Goal: Task Accomplishment & Management: Manage account settings

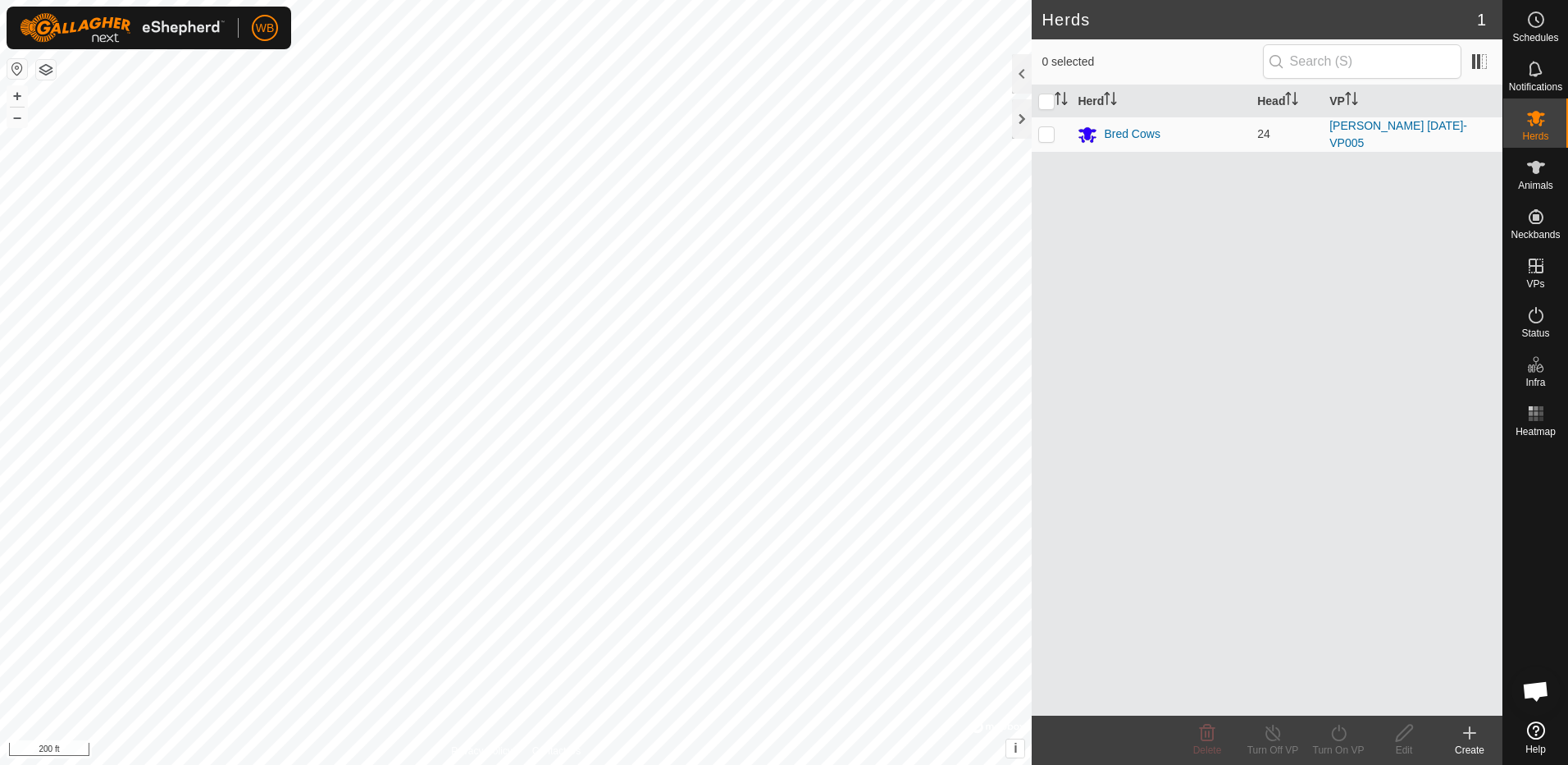
click at [1472, 736] on icon at bounding box center [1470, 732] width 20 height 20
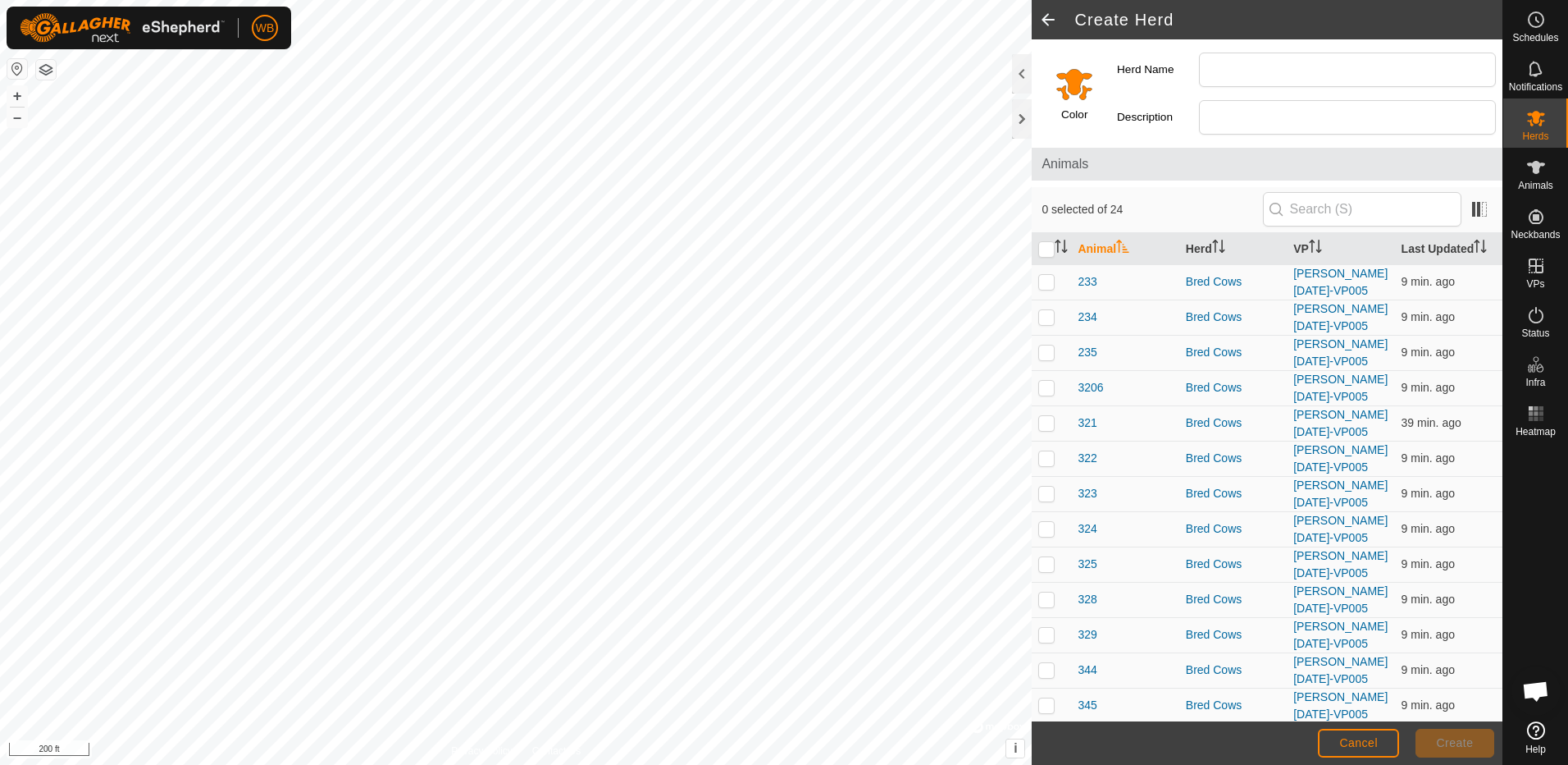
click at [1041, 20] on span at bounding box center [1048, 19] width 33 height 39
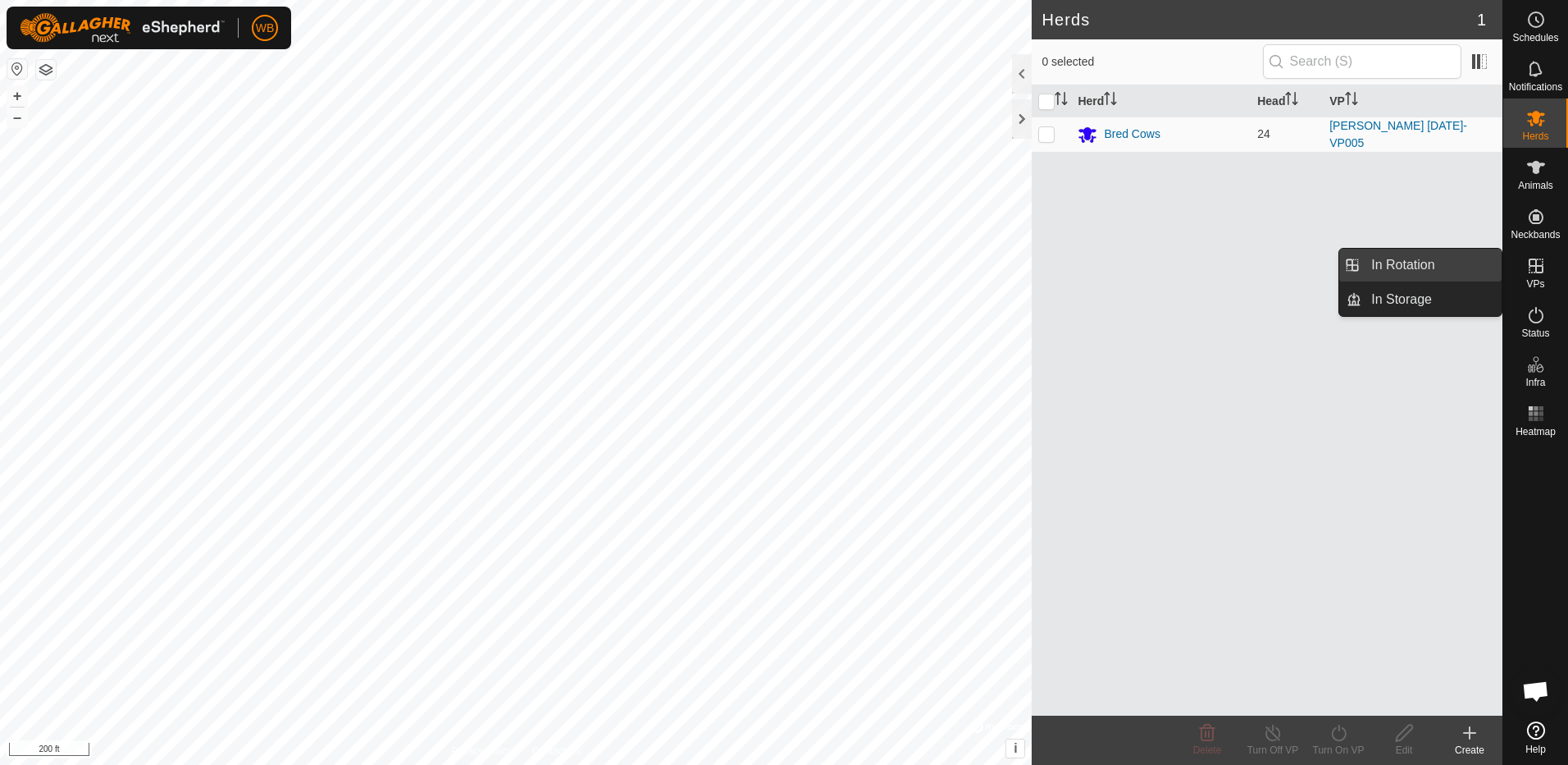
click at [1427, 267] on link "In Rotation" at bounding box center [1432, 265] width 140 height 33
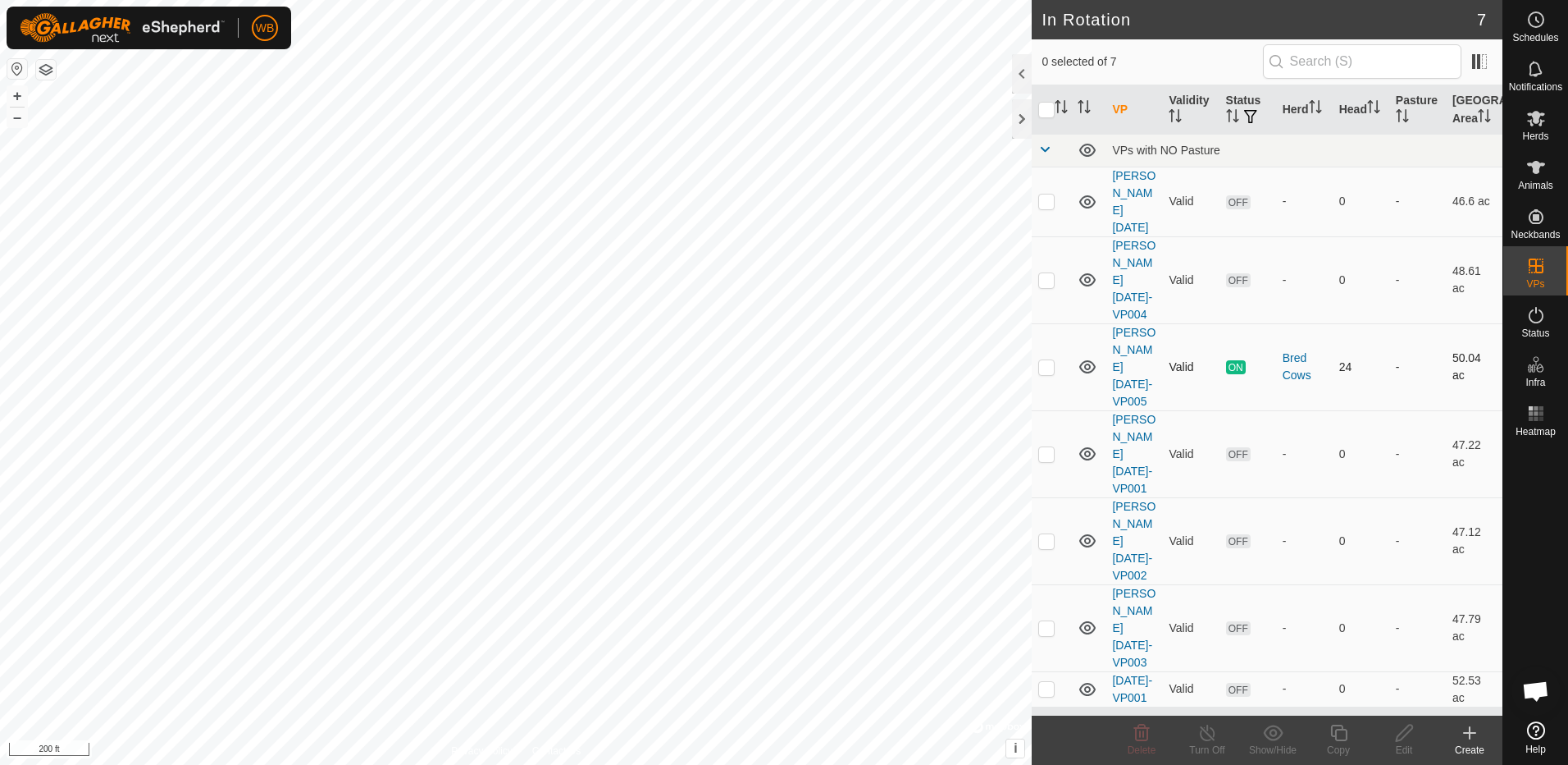
click at [1048, 360] on p-checkbox at bounding box center [1046, 367] width 16 height 13
checkbox input "true"
click at [1338, 743] on div "Copy" at bounding box center [1339, 750] width 65 height 14
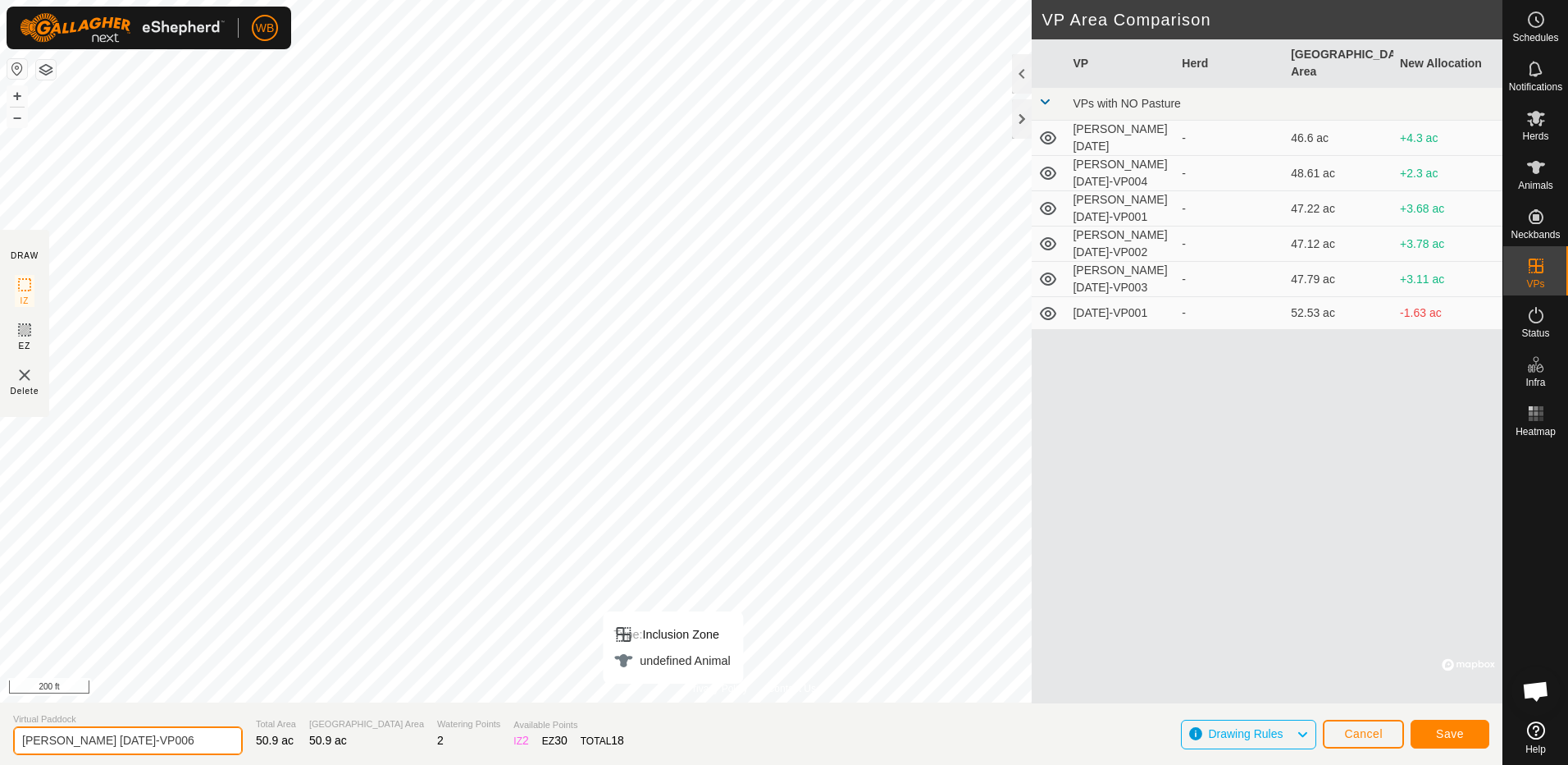
click at [88, 741] on input "[PERSON_NAME] [DATE]-VP006" at bounding box center [128, 741] width 229 height 29
click at [92, 739] on input "[PERSON_NAME] [DATE]-VP006" at bounding box center [128, 741] width 229 height 29
type input "[PERSON_NAME] [DATE]-VP006"
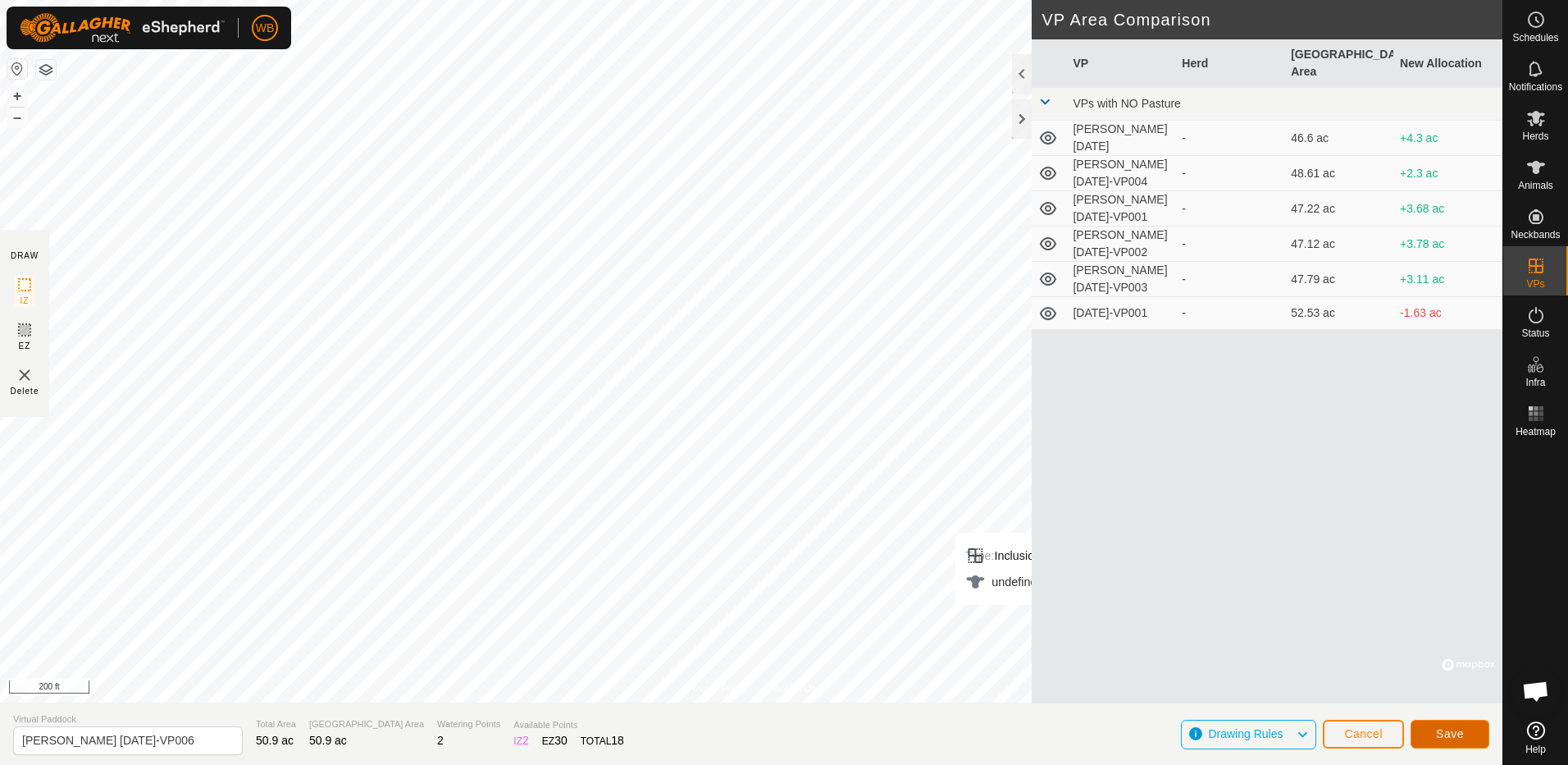
click at [1437, 726] on button "Save" at bounding box center [1450, 734] width 79 height 29
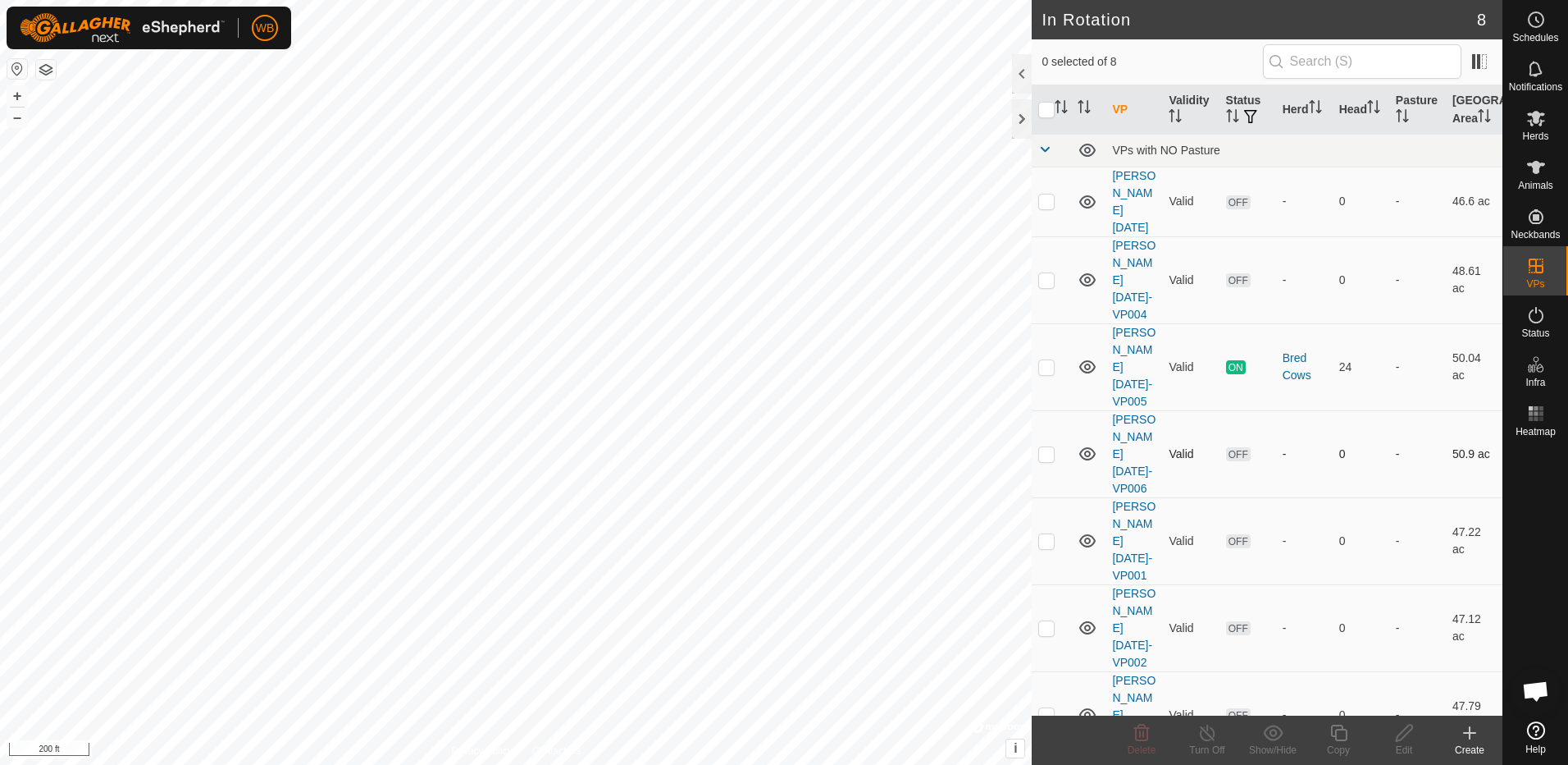
drag, startPoint x: 1048, startPoint y: 335, endPoint x: 1036, endPoint y: 336, distance: 12.0
click at [1048, 447] on p-checkbox at bounding box center [1046, 454] width 16 height 13
checkbox input "false"
click at [1534, 115] on icon at bounding box center [1536, 118] width 18 height 15
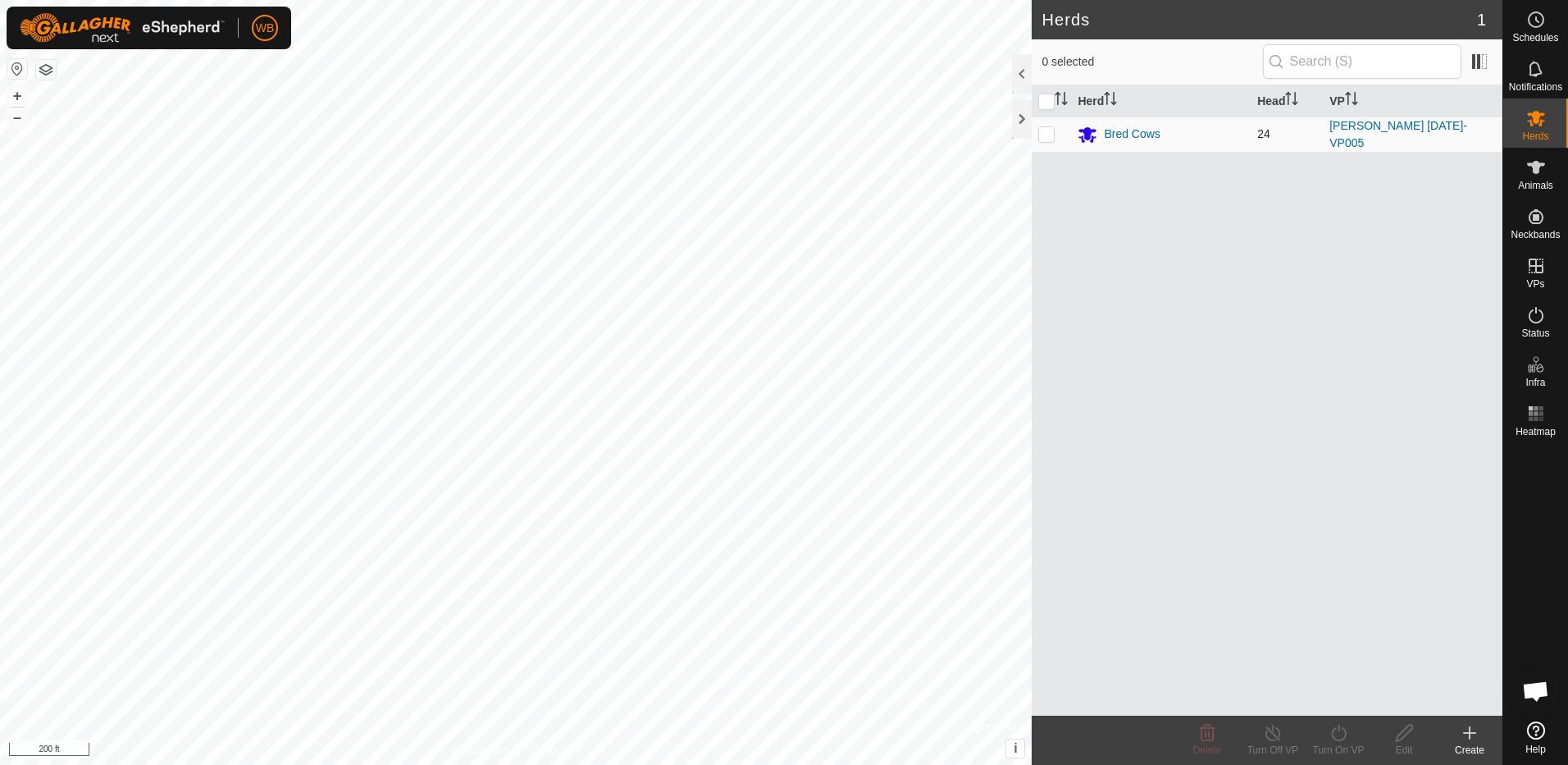
click at [1042, 132] on p-checkbox at bounding box center [1046, 133] width 16 height 13
checkbox input "true"
click at [1345, 739] on icon at bounding box center [1339, 732] width 20 height 20
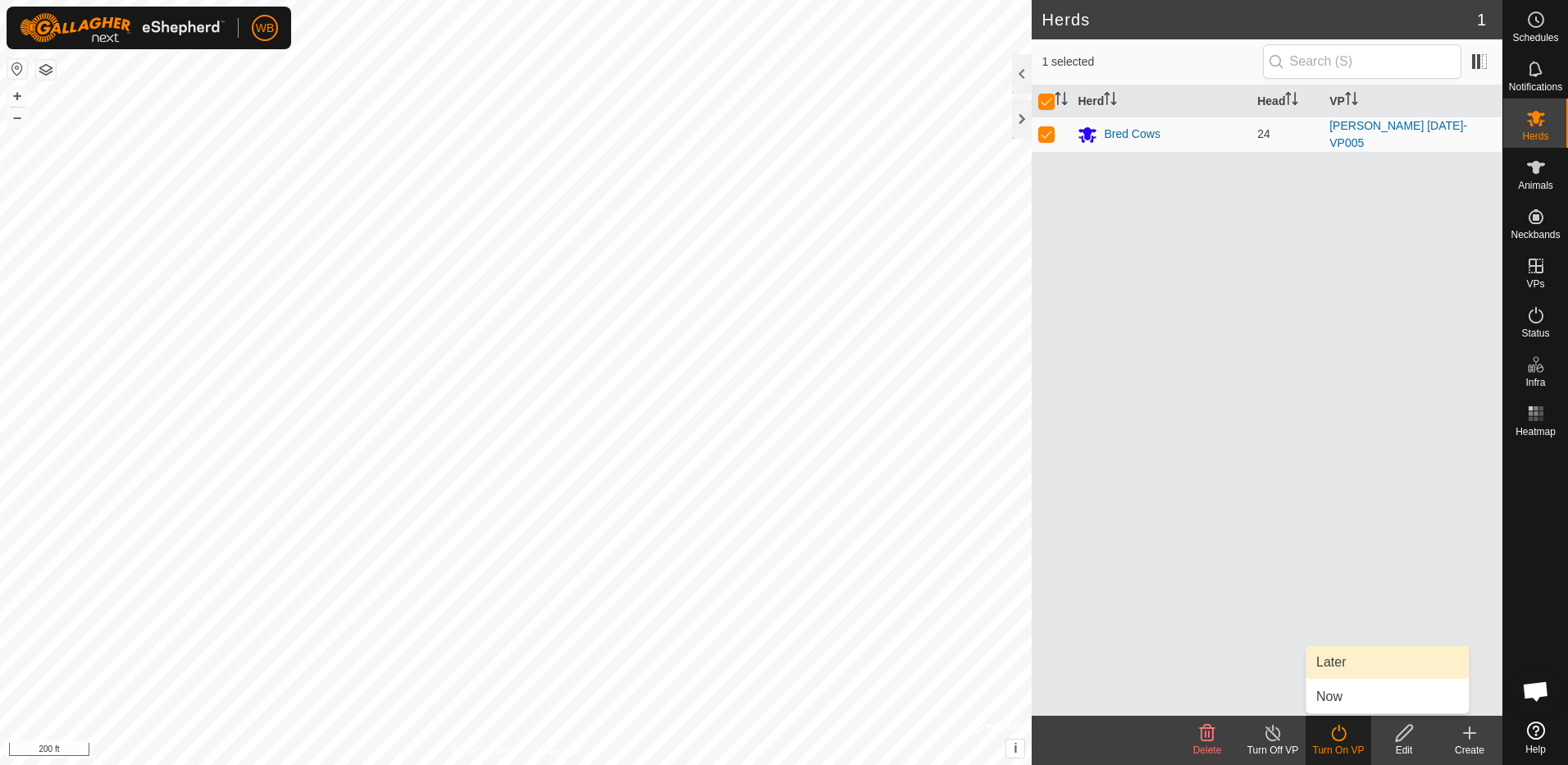
click at [1351, 664] on link "Later" at bounding box center [1388, 662] width 162 height 33
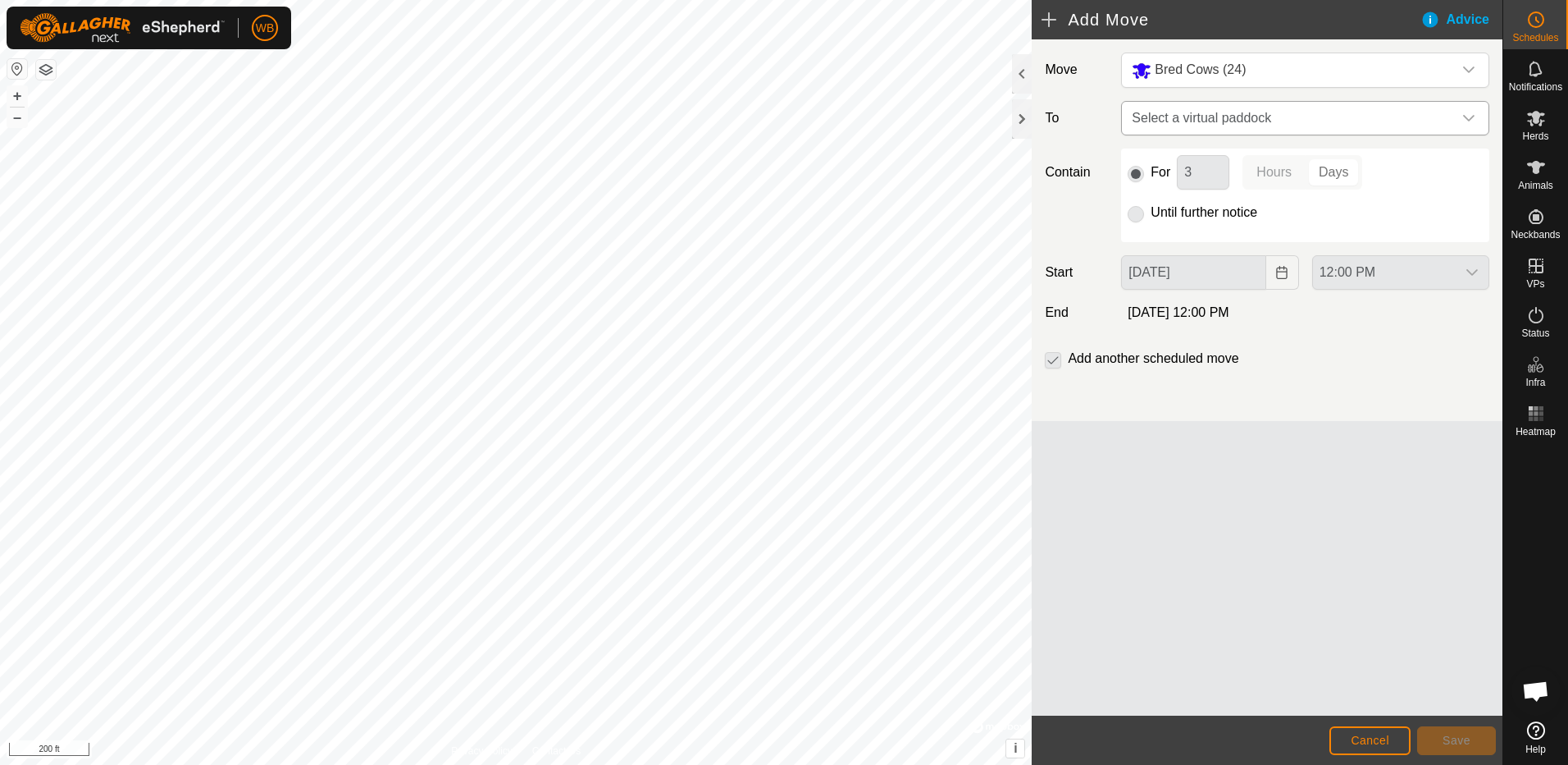
click at [1472, 122] on icon "dropdown trigger" at bounding box center [1469, 118] width 13 height 13
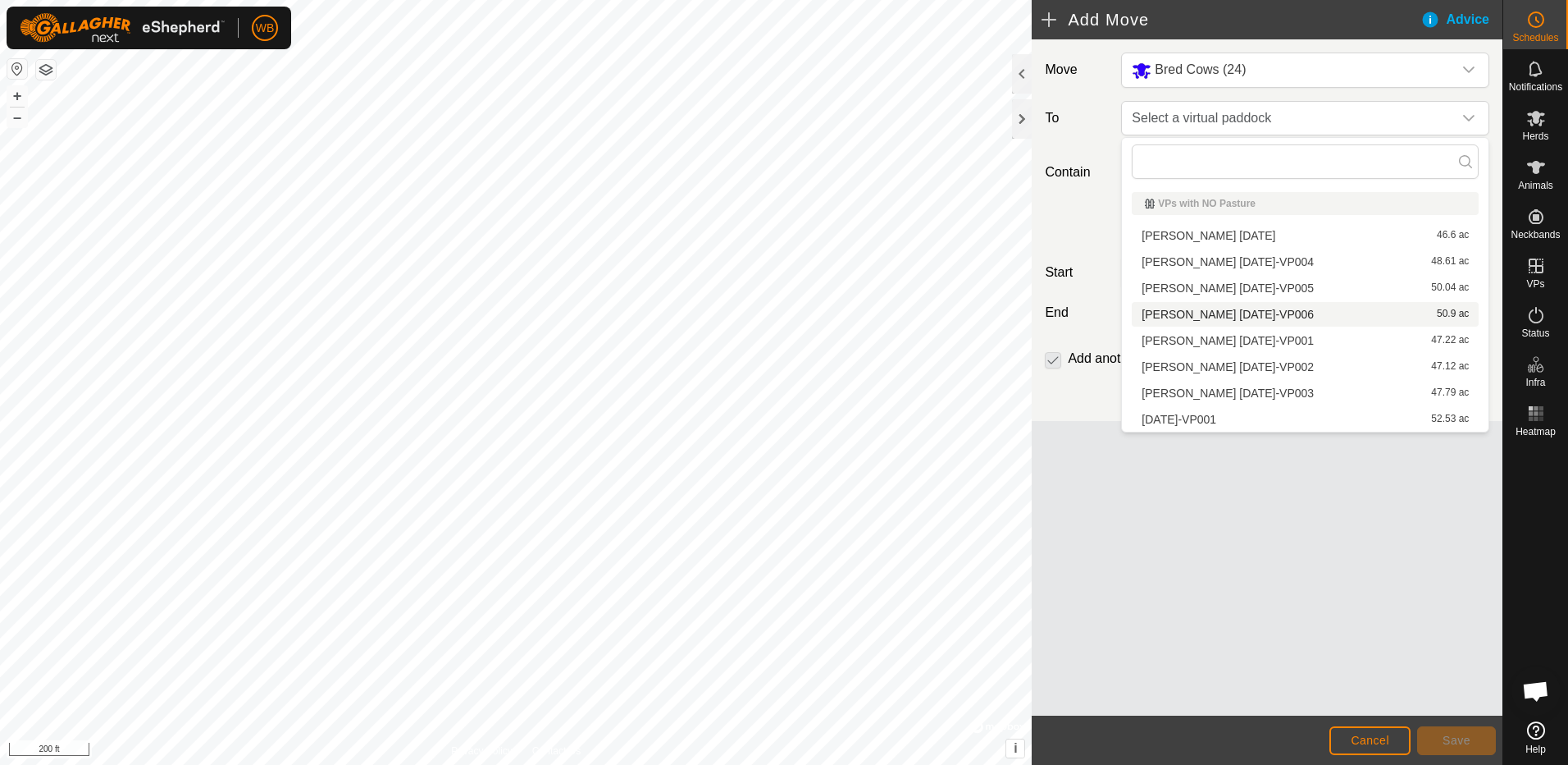
click at [1240, 308] on li "[PERSON_NAME] [DATE]-VP006 50.9 ac" at bounding box center [1306, 315] width 347 height 25
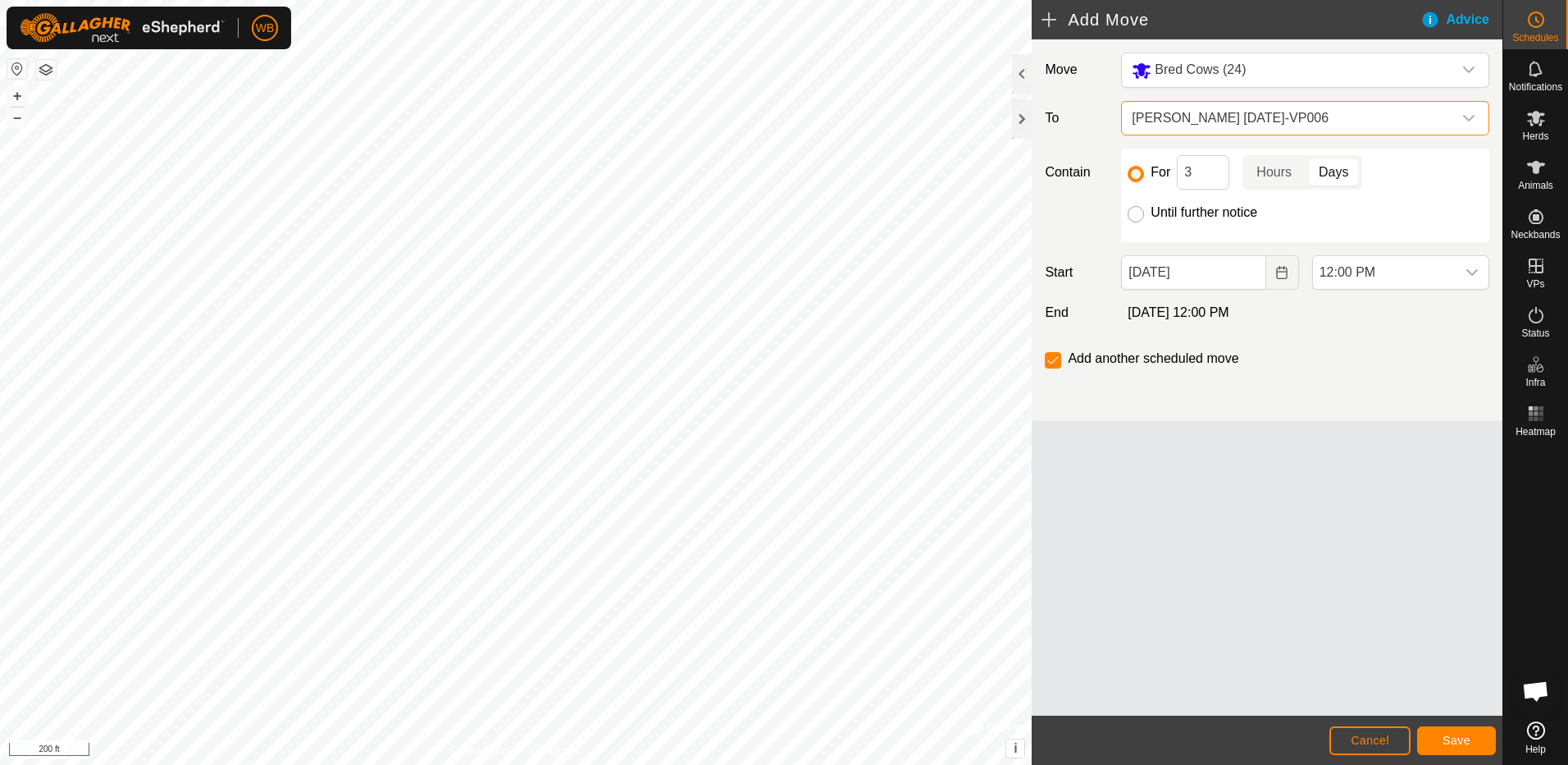
click at [1134, 214] on input "Until further notice" at bounding box center [1135, 214] width 16 height 16
radio input "true"
checkbox input "false"
click at [1472, 274] on icon "dropdown trigger" at bounding box center [1472, 272] width 12 height 7
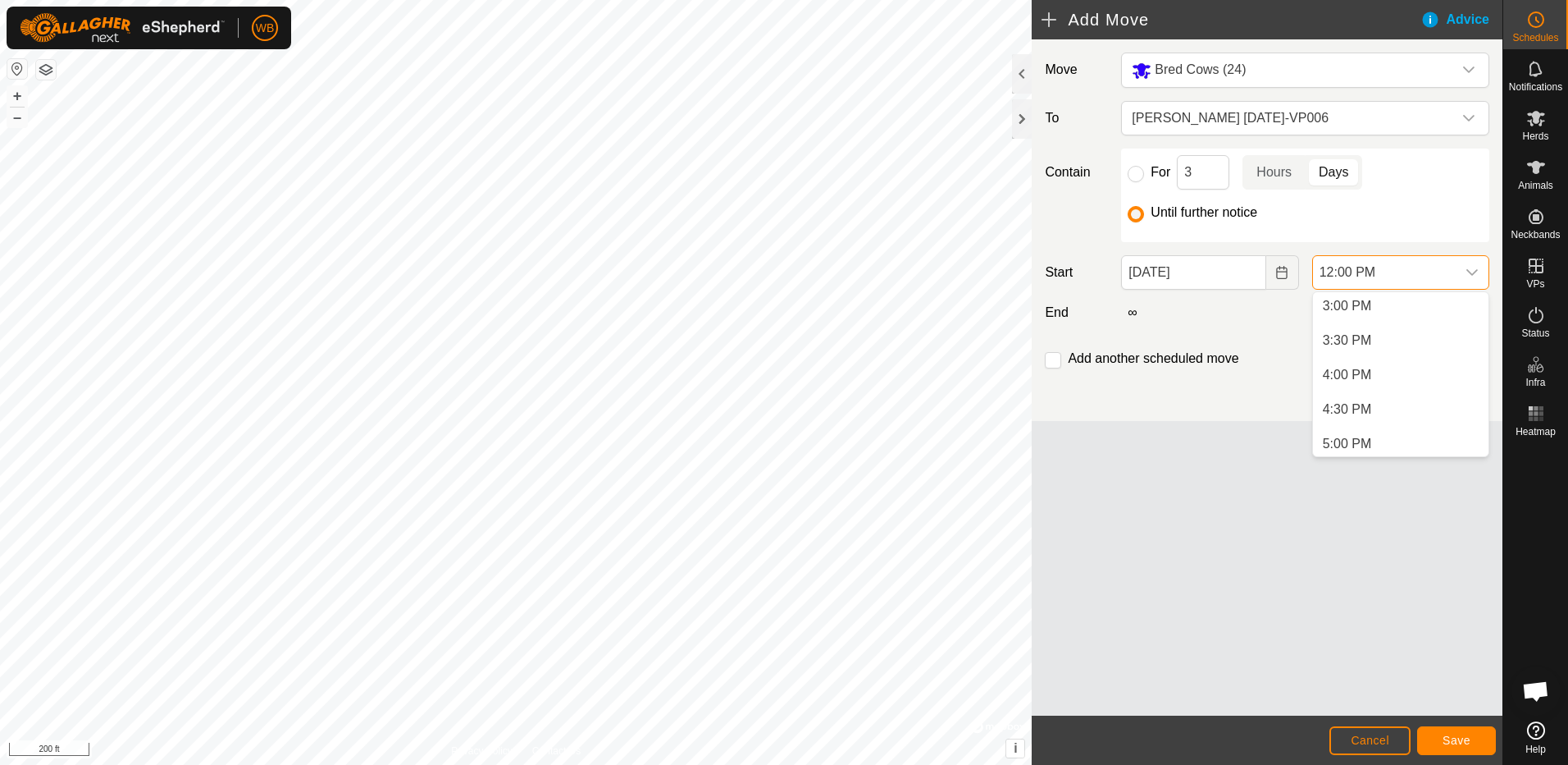
scroll to position [1040, 0]
click at [1372, 435] on li "5:00 PM" at bounding box center [1401, 440] width 176 height 33
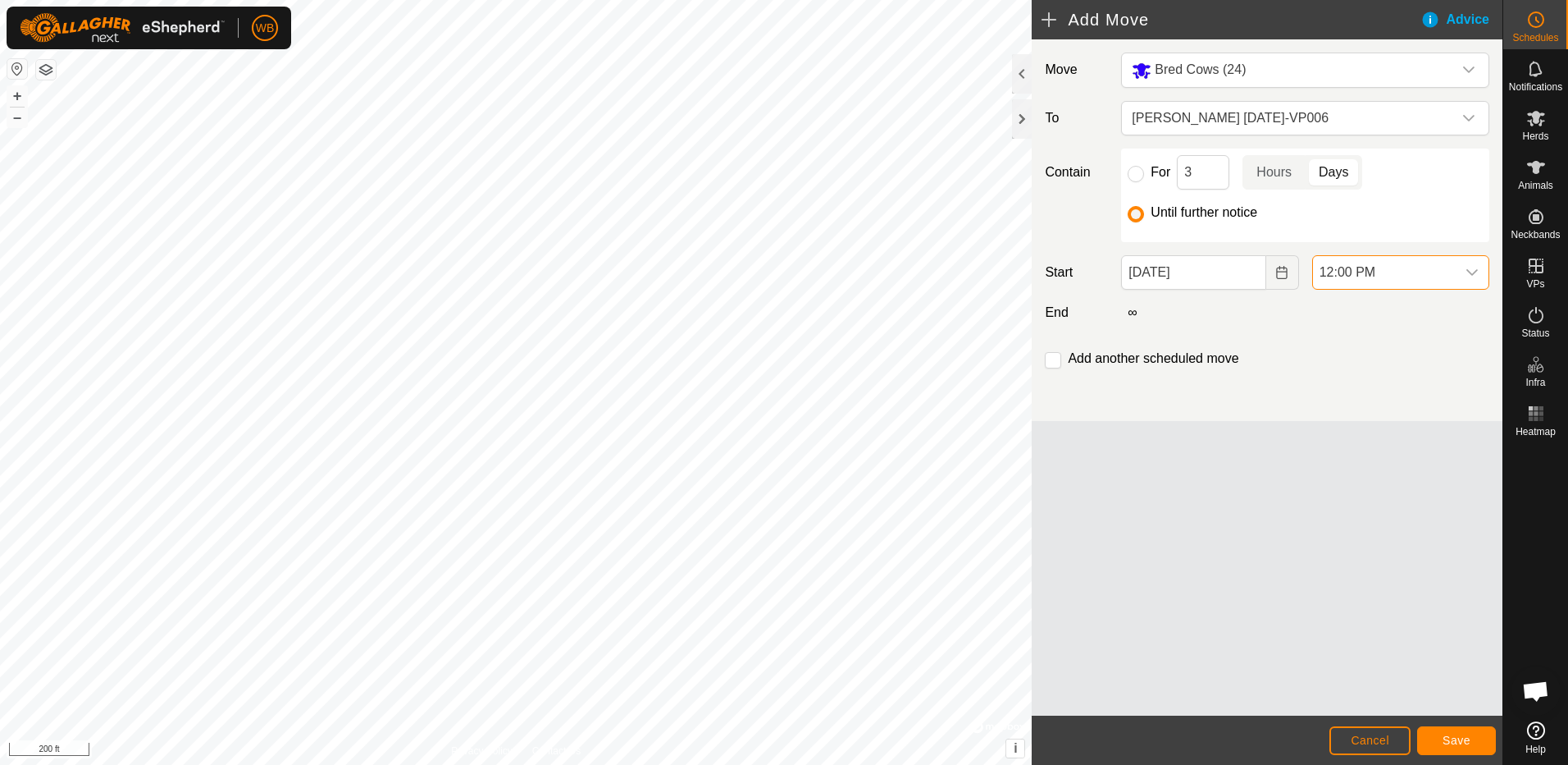
scroll to position [827, 0]
click at [1434, 735] on button "Save" at bounding box center [1457, 741] width 79 height 29
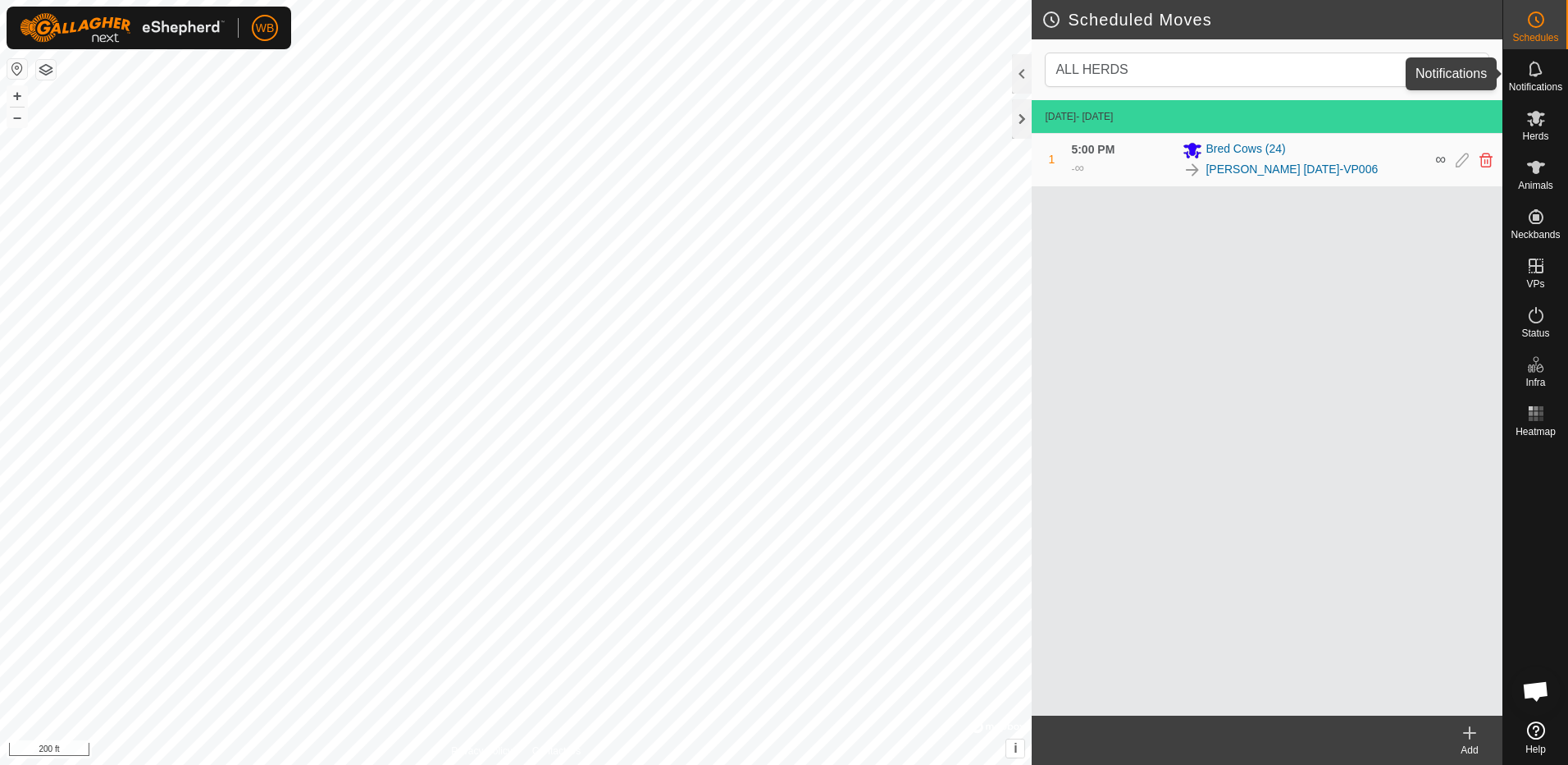
click at [1532, 74] on icon at bounding box center [1536, 69] width 20 height 20
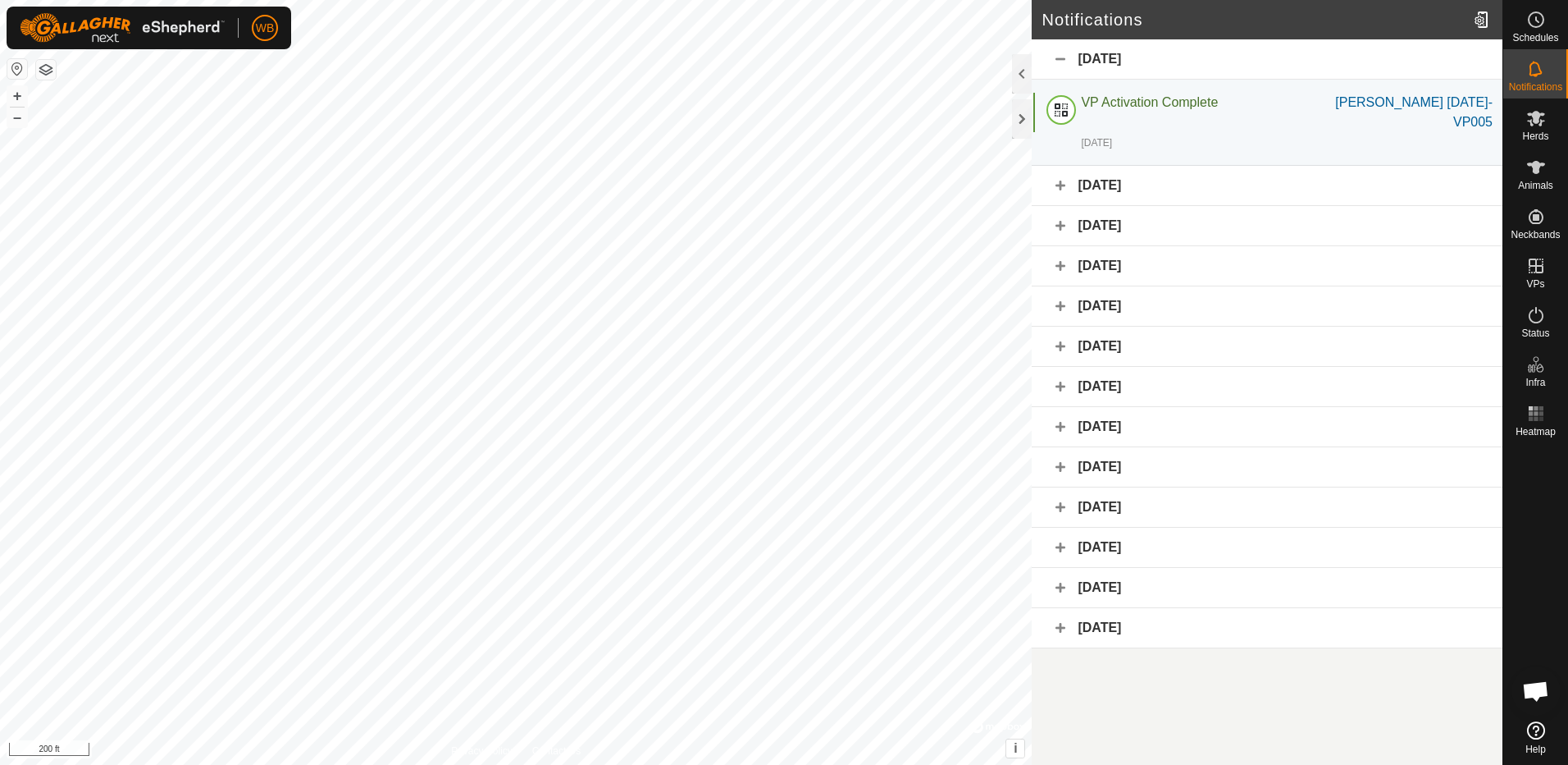
click at [1103, 166] on div "[DATE]" at bounding box center [1267, 186] width 471 height 40
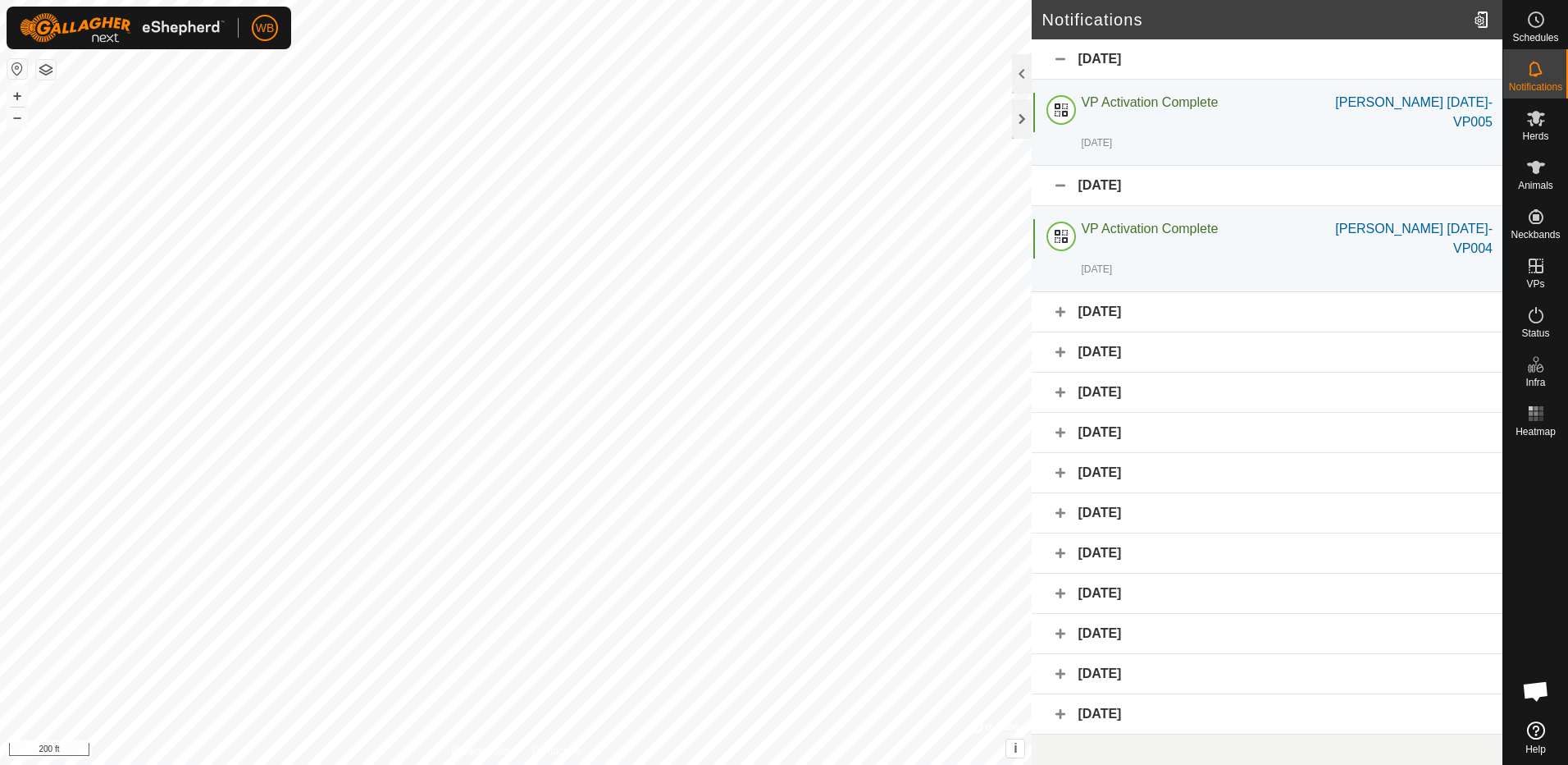
click at [1057, 166] on div "[DATE]" at bounding box center [1267, 186] width 471 height 40
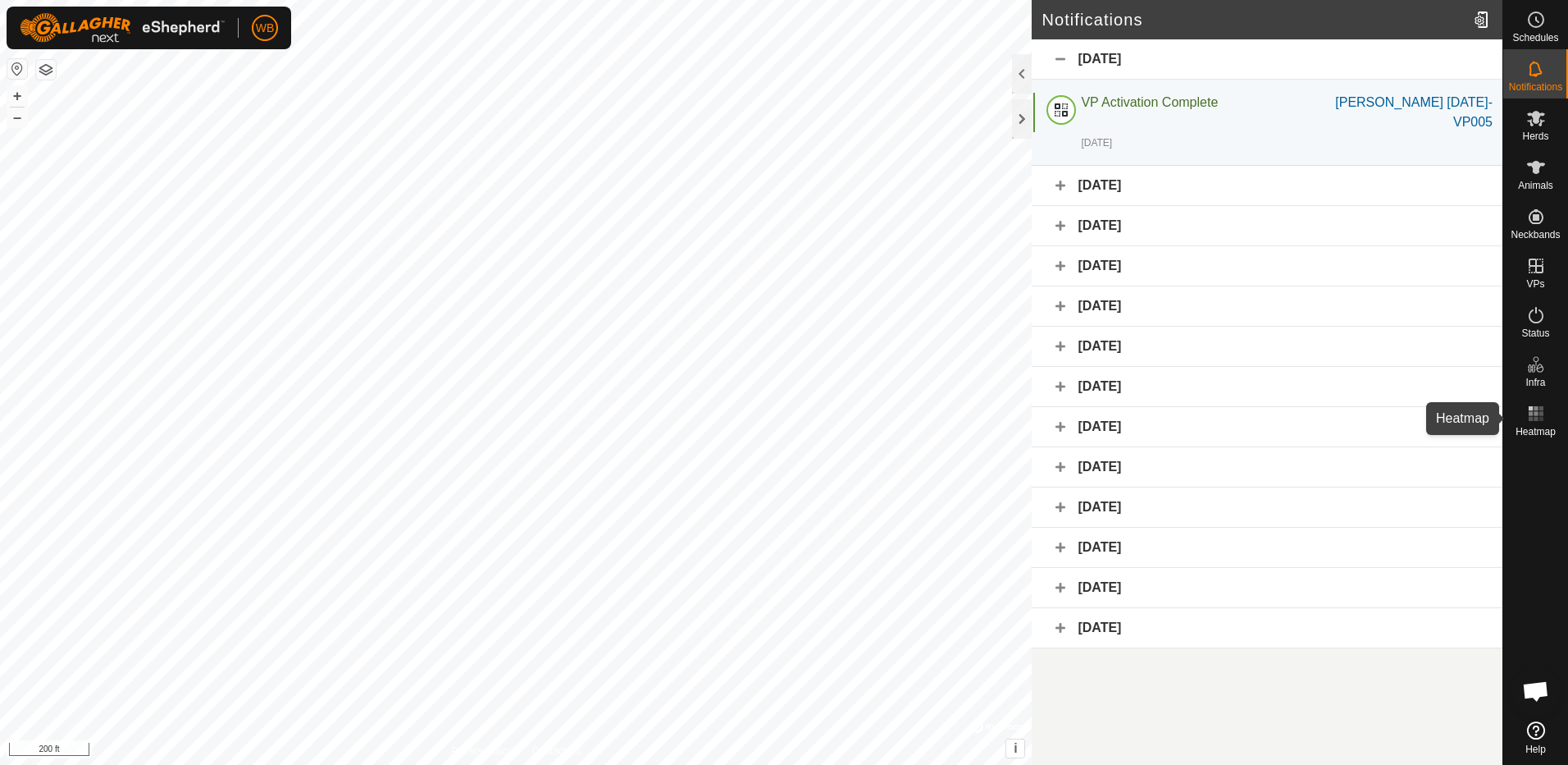
click at [1540, 418] on rect at bounding box center [1541, 418] width 4 height 4
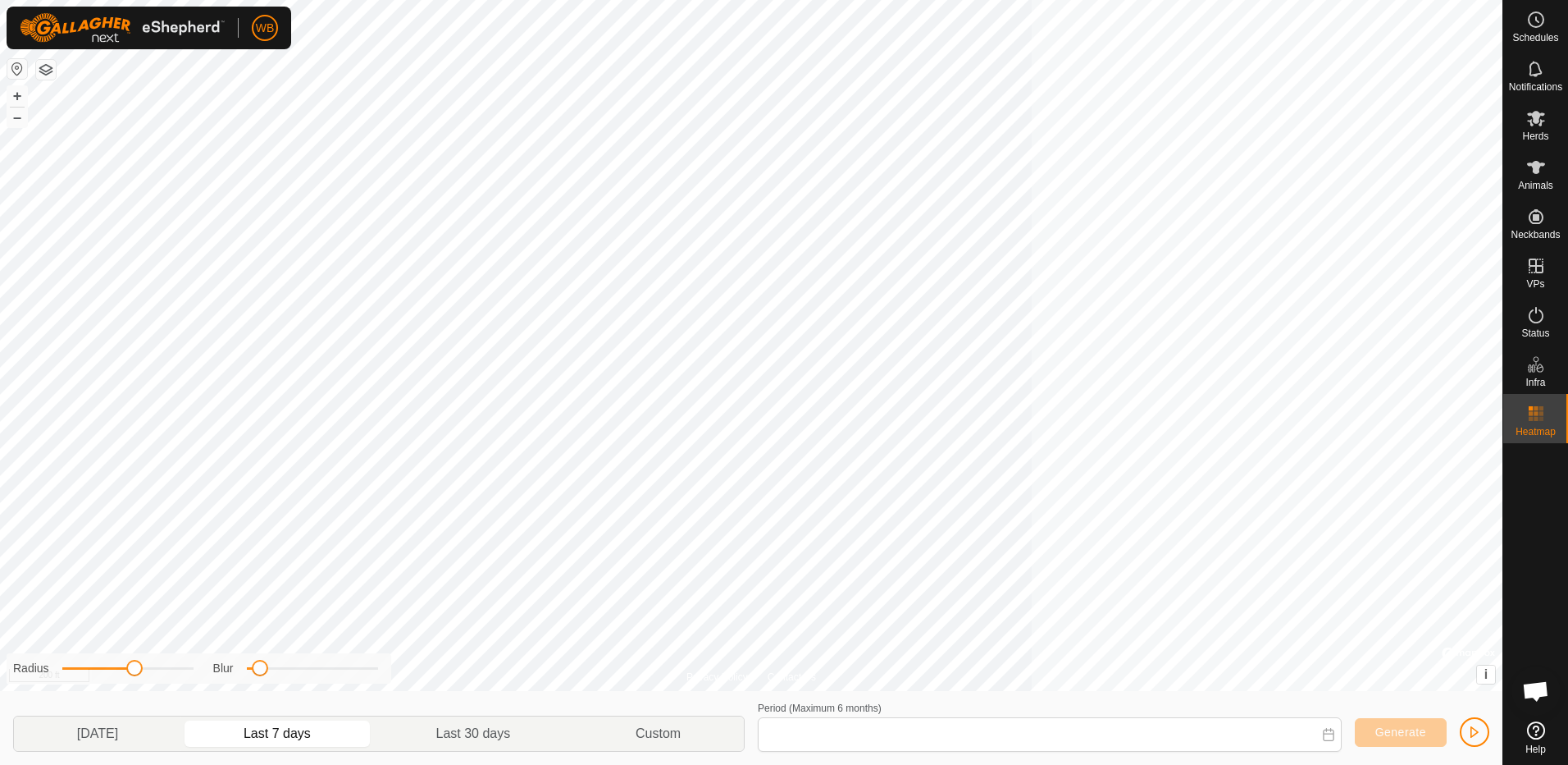
type input "[DATE] - [DATE]"
